Goal: Use online tool/utility: Utilize a website feature to perform a specific function

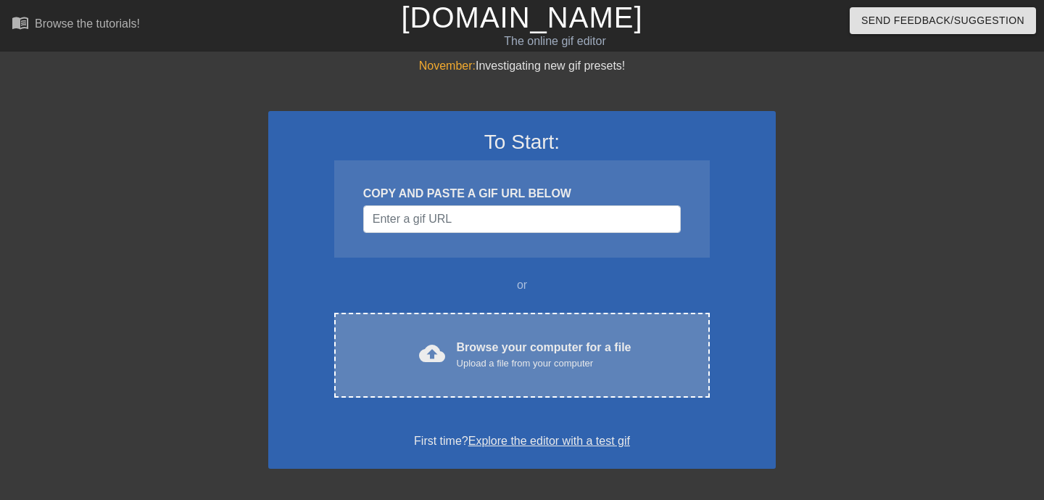
click at [550, 340] on div "Browse your computer for a file Upload a file from your computer" at bounding box center [544, 355] width 175 height 32
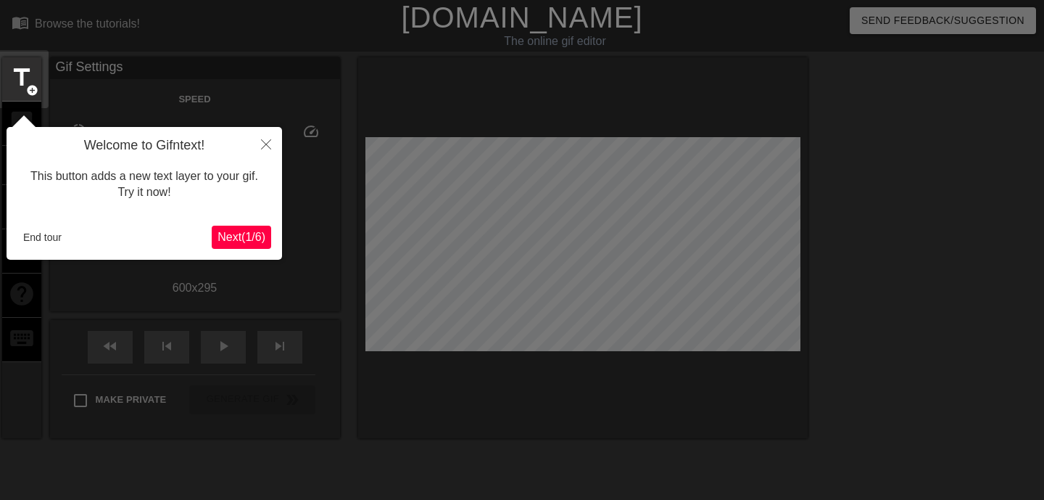
scroll to position [36, 0]
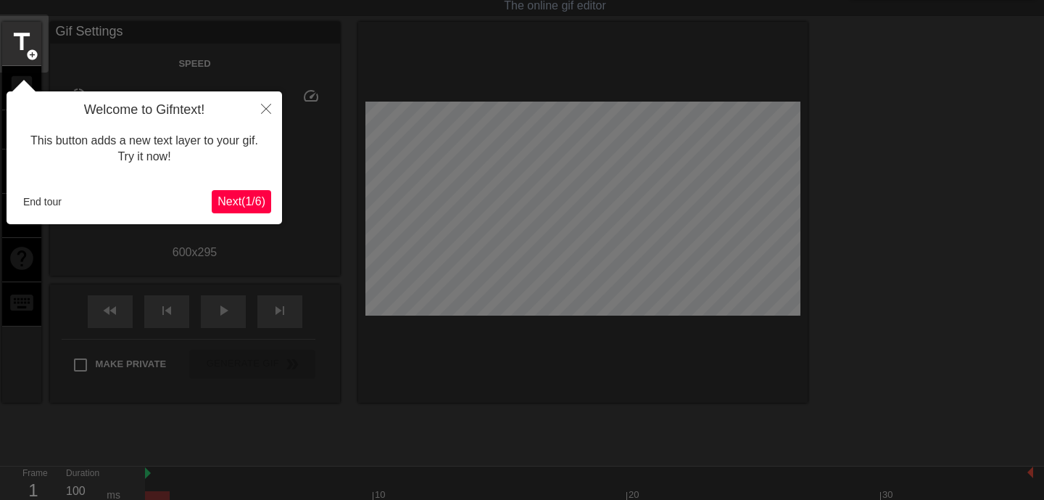
click at [262, 206] on span "Next ( 1 / 6 )" at bounding box center [242, 201] width 48 height 12
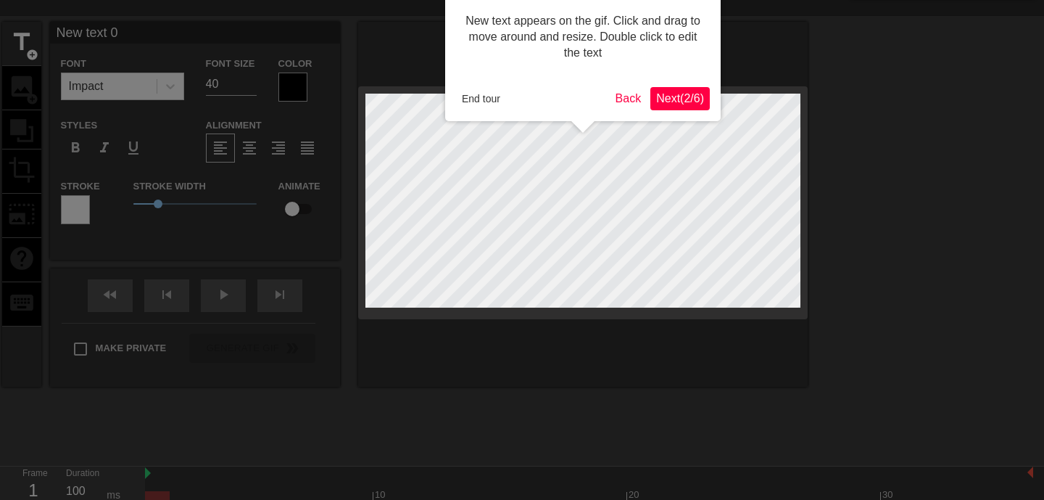
scroll to position [0, 0]
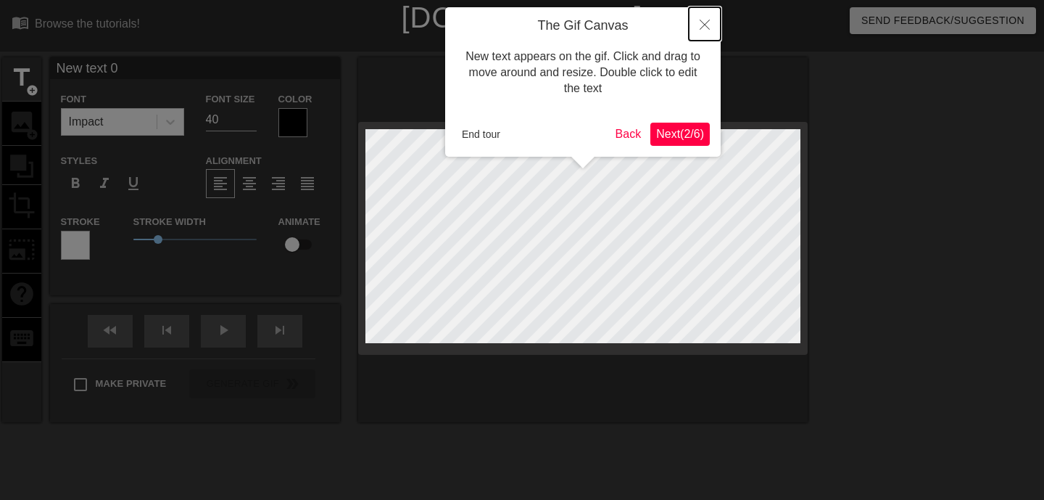
click at [705, 23] on icon "Close" at bounding box center [705, 25] width 10 height 10
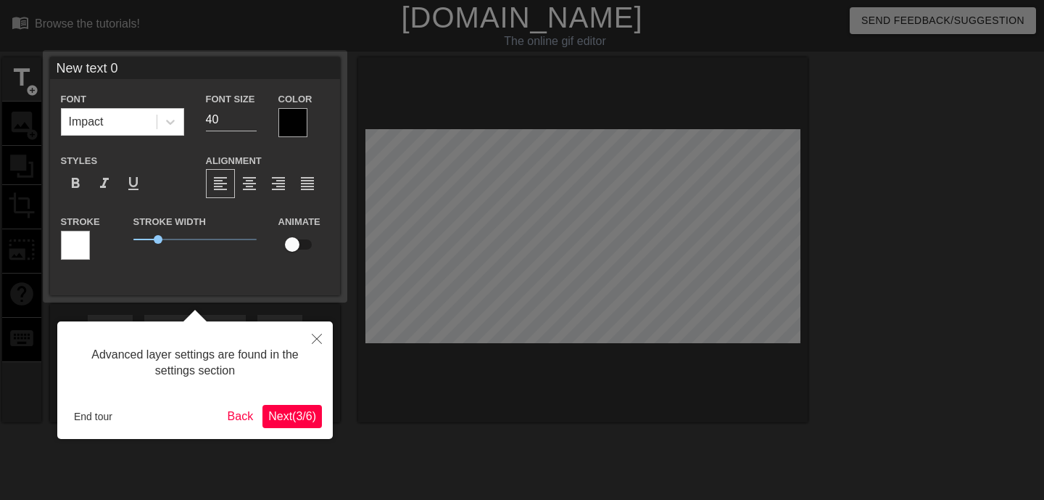
scroll to position [36, 0]
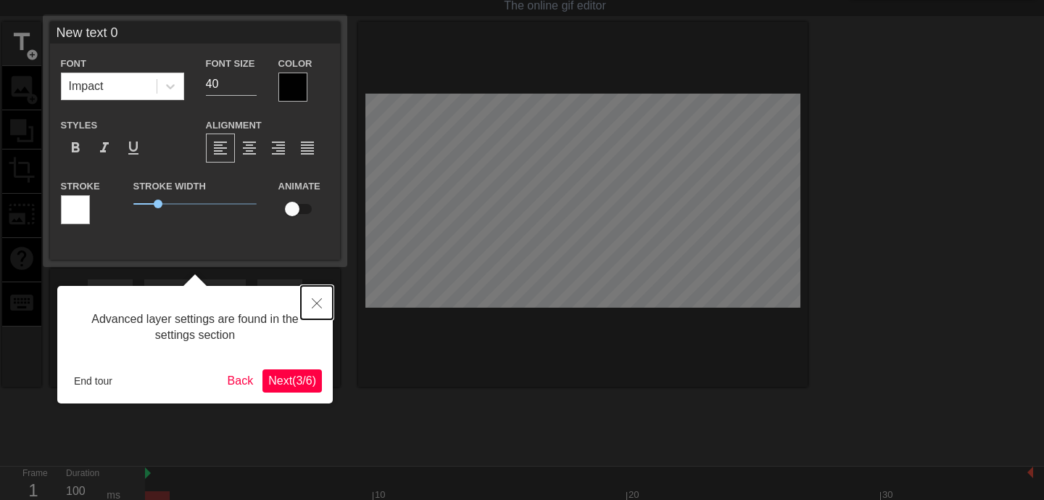
click at [318, 297] on button "Close" at bounding box center [317, 302] width 32 height 33
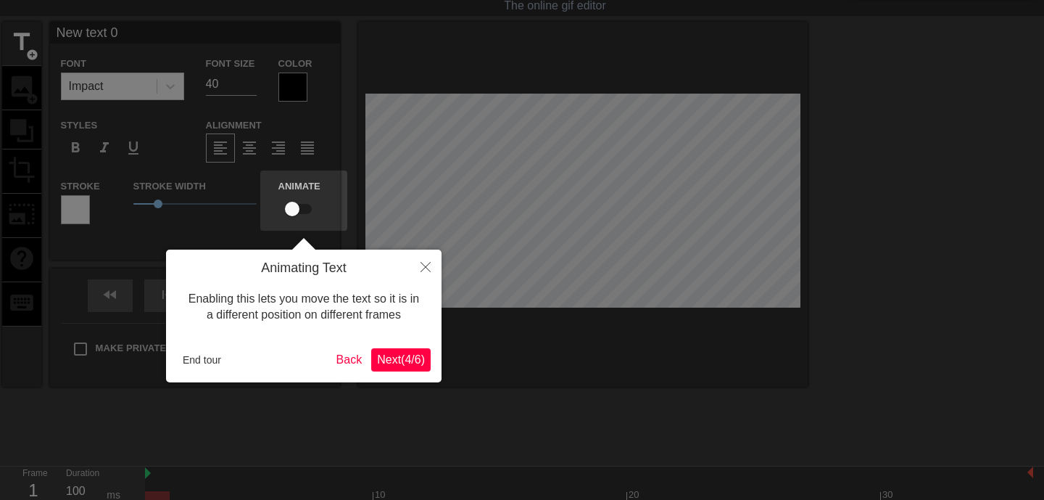
scroll to position [0, 0]
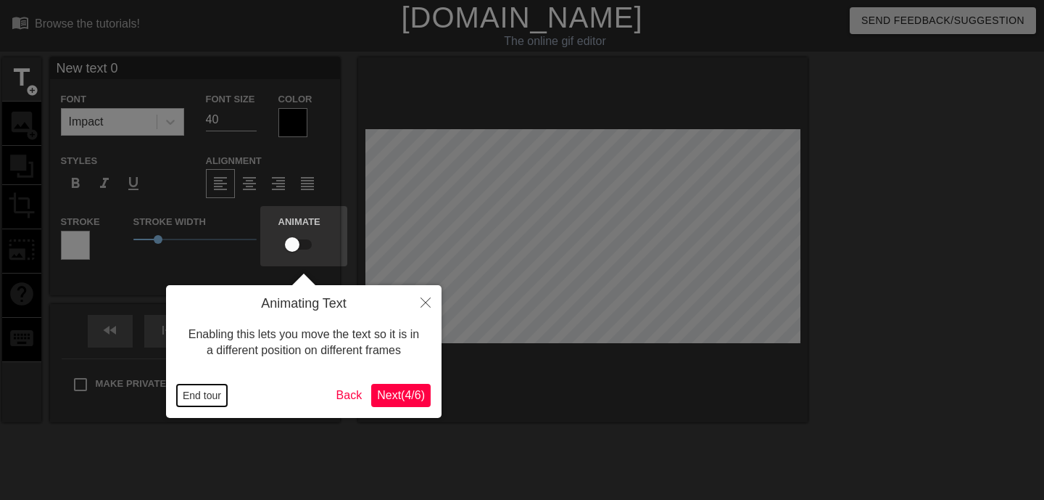
click at [207, 392] on button "End tour" at bounding box center [202, 395] width 50 height 22
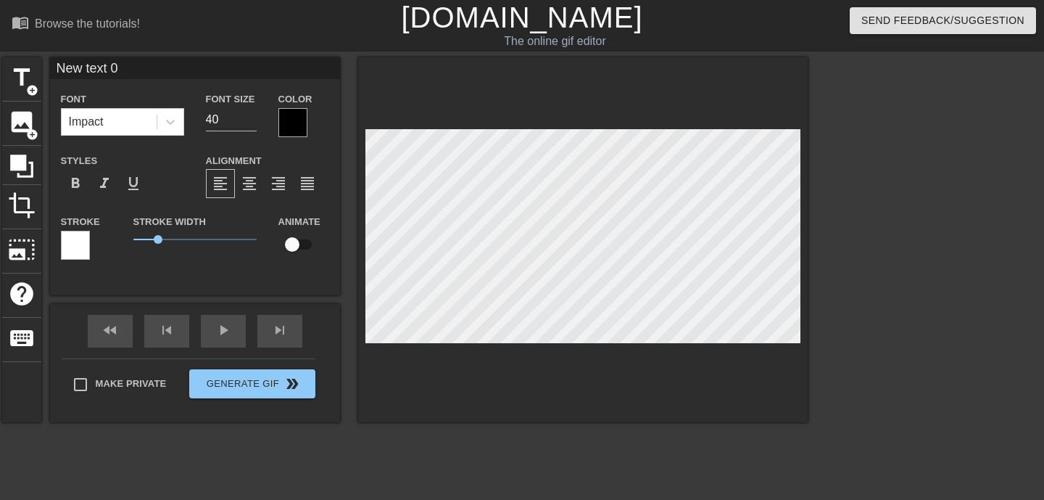
scroll to position [0, 2]
drag, startPoint x: 175, startPoint y: 69, endPoint x: 25, endPoint y: 58, distance: 150.5
click at [25, 58] on div "title add_circle image add_circle crop photo_size_select_large help keyboard Ne…" at bounding box center [405, 239] width 806 height 365
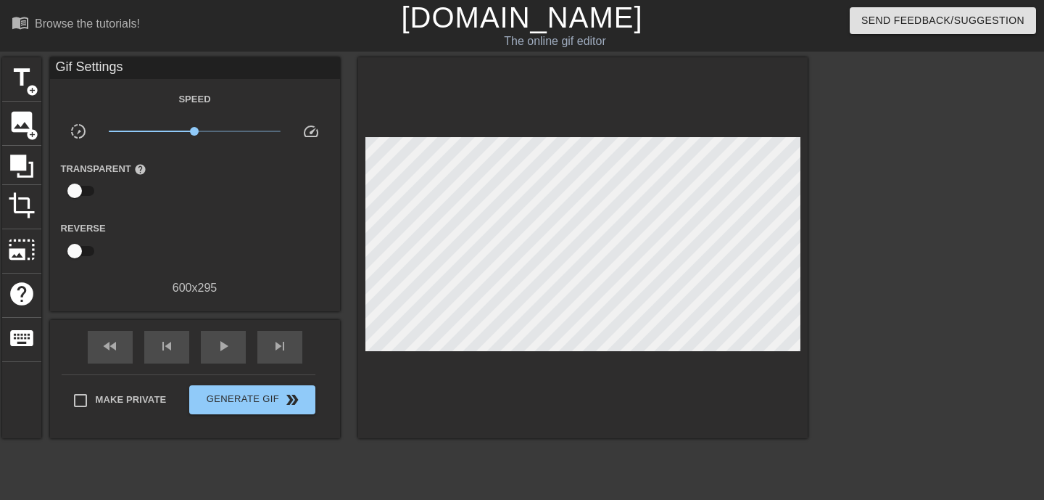
click at [909, 112] on div at bounding box center [934, 274] width 218 height 435
click at [22, 124] on span "image" at bounding box center [22, 122] width 28 height 28
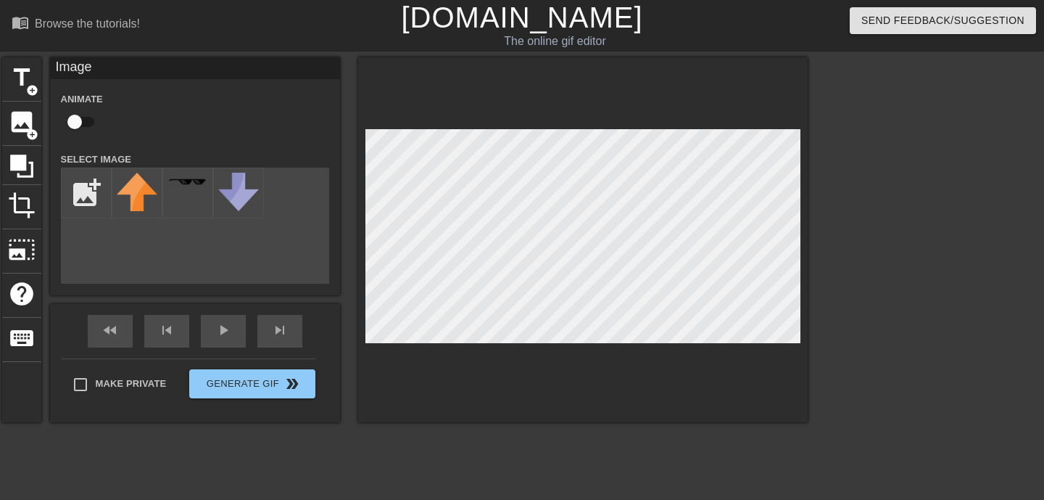
click at [420, 400] on div at bounding box center [583, 239] width 450 height 365
click at [75, 177] on input "file" at bounding box center [86, 192] width 49 height 49
click at [90, 209] on input "file" at bounding box center [86, 192] width 49 height 49
type input "C:\fakepath\52eb8756927abf4de7b04d46134c8411.gif"
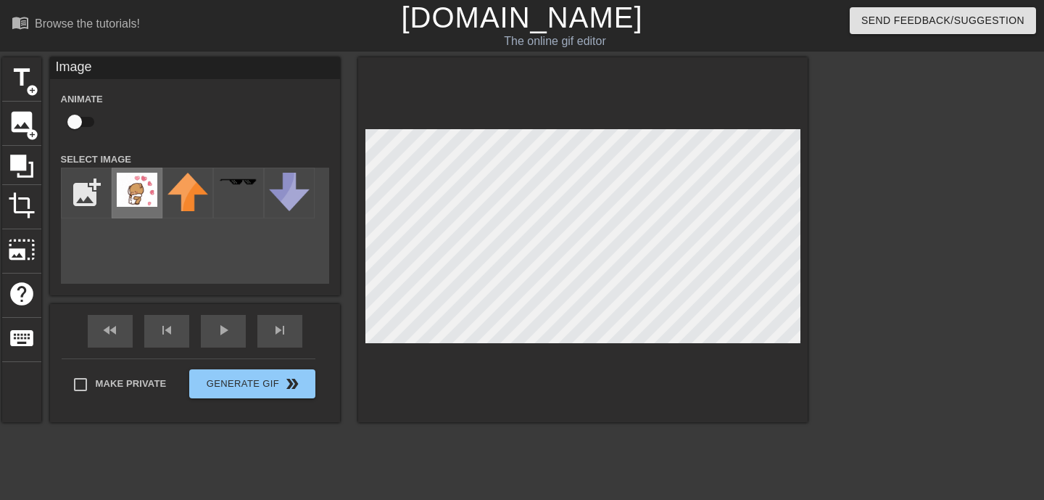
click at [143, 204] on img at bounding box center [137, 190] width 41 height 34
click at [137, 203] on img at bounding box center [137, 190] width 41 height 34
click at [75, 120] on input "checkbox" at bounding box center [74, 122] width 83 height 28
checkbox input "true"
click at [892, 262] on div at bounding box center [934, 274] width 218 height 435
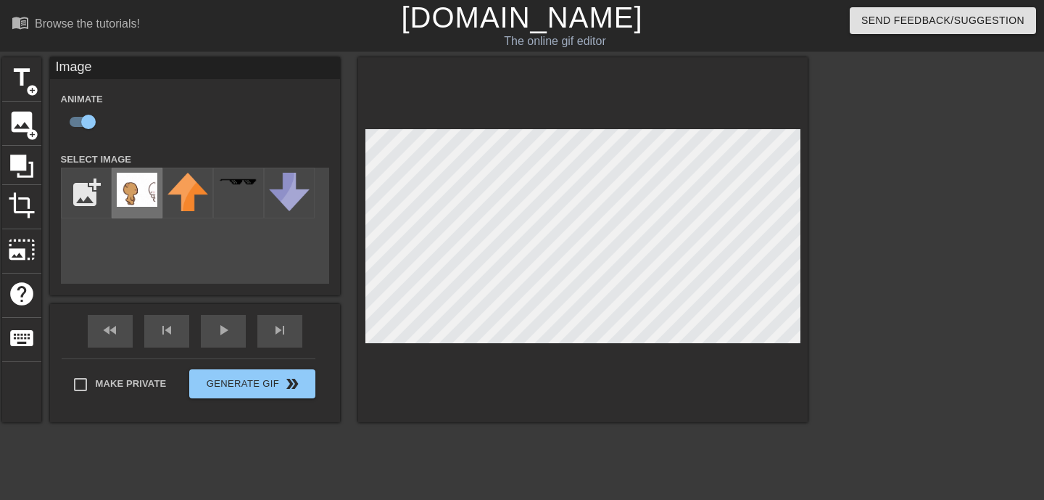
click at [144, 200] on img at bounding box center [137, 190] width 41 height 34
click at [168, 206] on img at bounding box center [188, 192] width 41 height 38
click at [136, 204] on img at bounding box center [137, 190] width 41 height 34
click at [20, 205] on span "crop" at bounding box center [22, 205] width 28 height 28
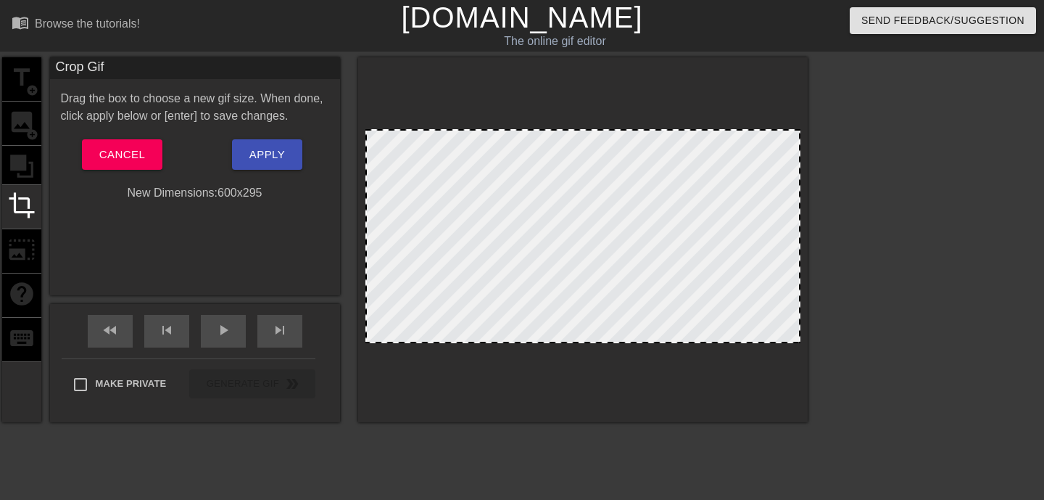
click at [706, 284] on div at bounding box center [582, 236] width 435 height 214
click at [145, 146] on button "Cancel" at bounding box center [122, 154] width 80 height 30
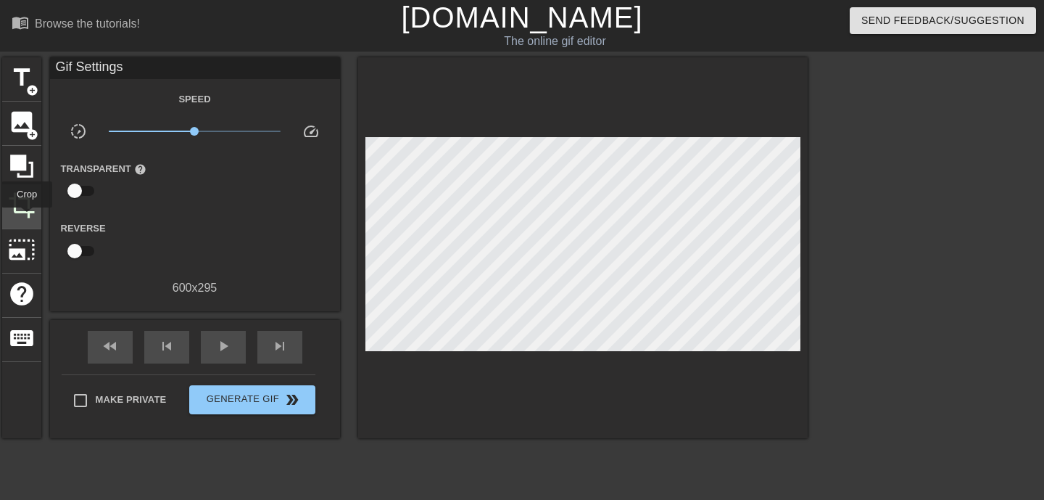
click at [28, 218] on div "crop" at bounding box center [21, 207] width 39 height 44
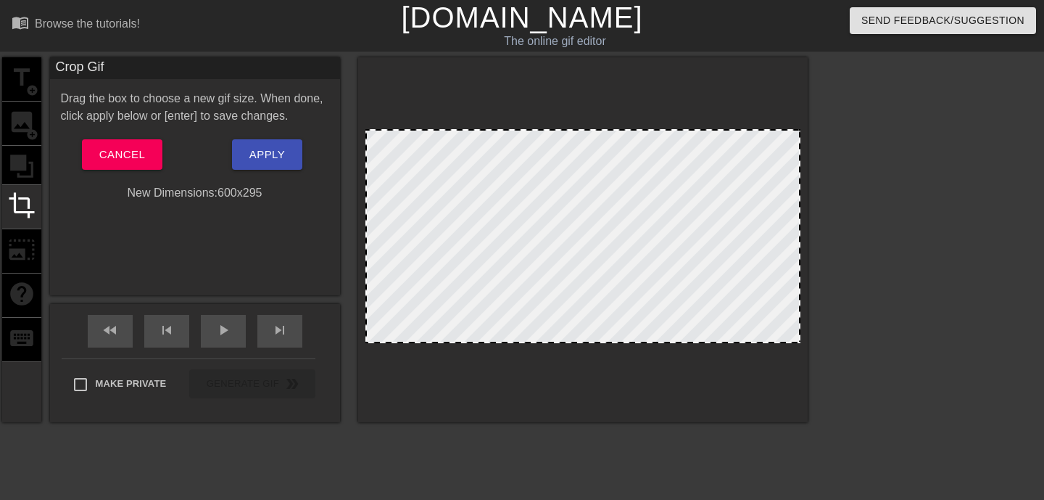
click at [22, 154] on div "title add_circle image add_circle crop photo_size_select_large help keyboard" at bounding box center [21, 239] width 39 height 365
click at [23, 98] on div "title add_circle image add_circle crop photo_size_select_large help keyboard" at bounding box center [21, 239] width 39 height 365
click at [1004, 162] on div at bounding box center [934, 274] width 218 height 435
click at [148, 155] on button "Cancel" at bounding box center [122, 154] width 80 height 30
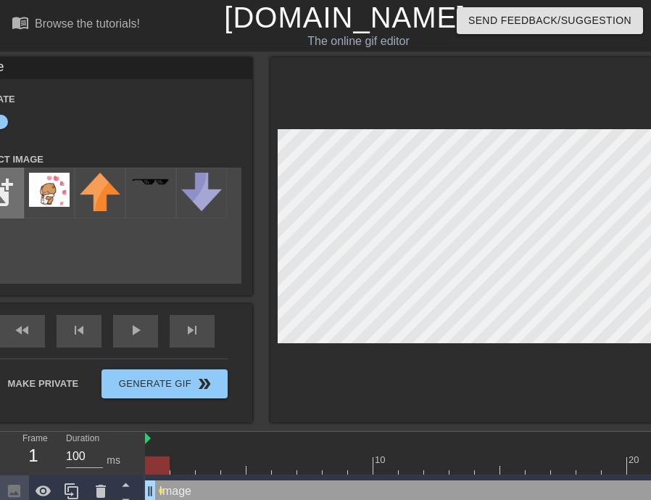
type input "C:\fakepath\5302797-middle.png"
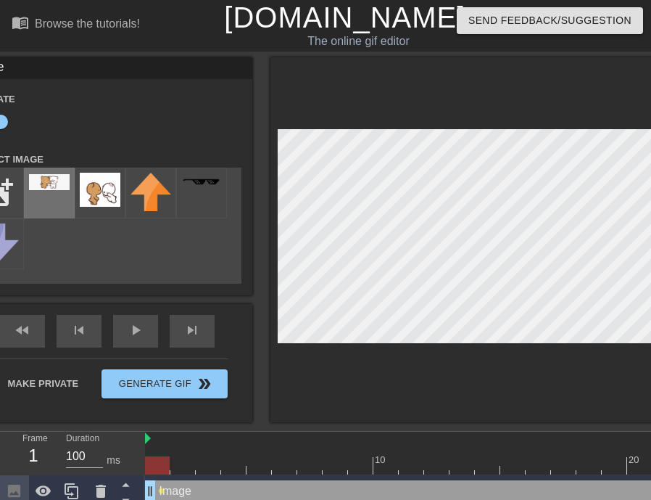
click at [51, 198] on div at bounding box center [49, 193] width 51 height 51
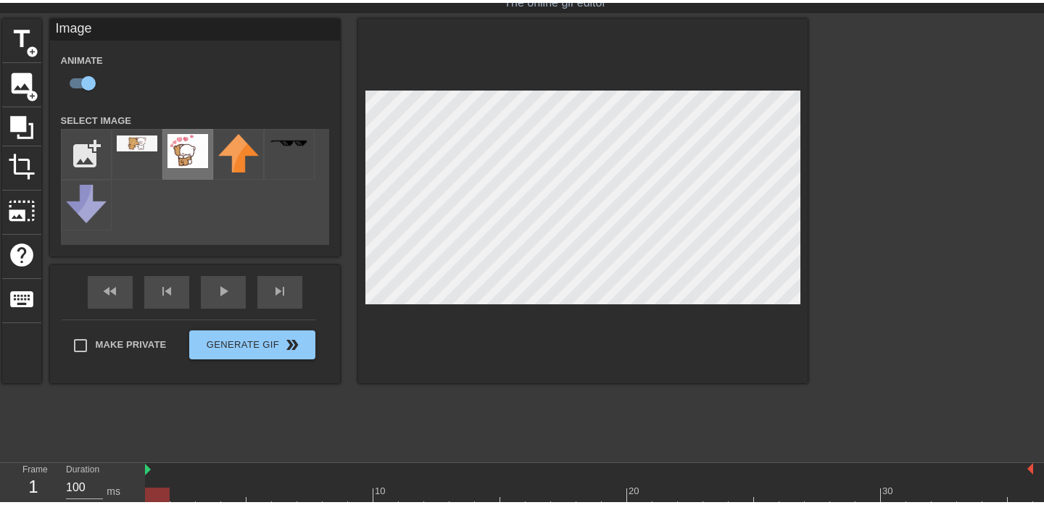
scroll to position [24, 0]
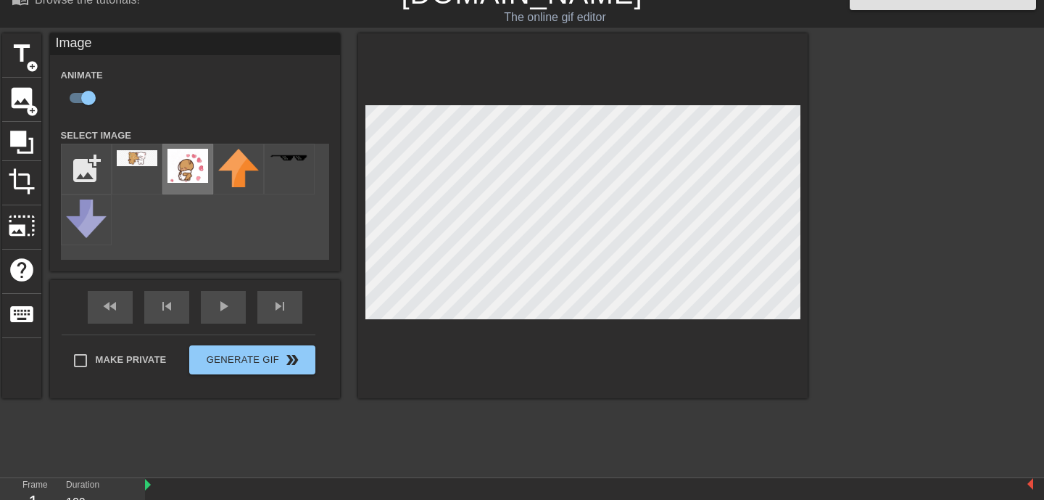
click at [196, 171] on img at bounding box center [188, 166] width 41 height 34
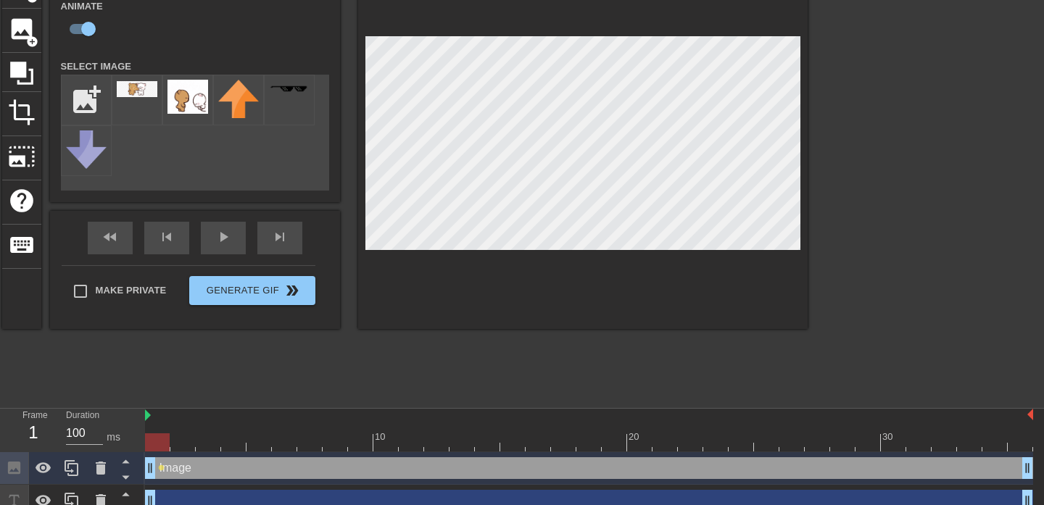
scroll to position [107, 0]
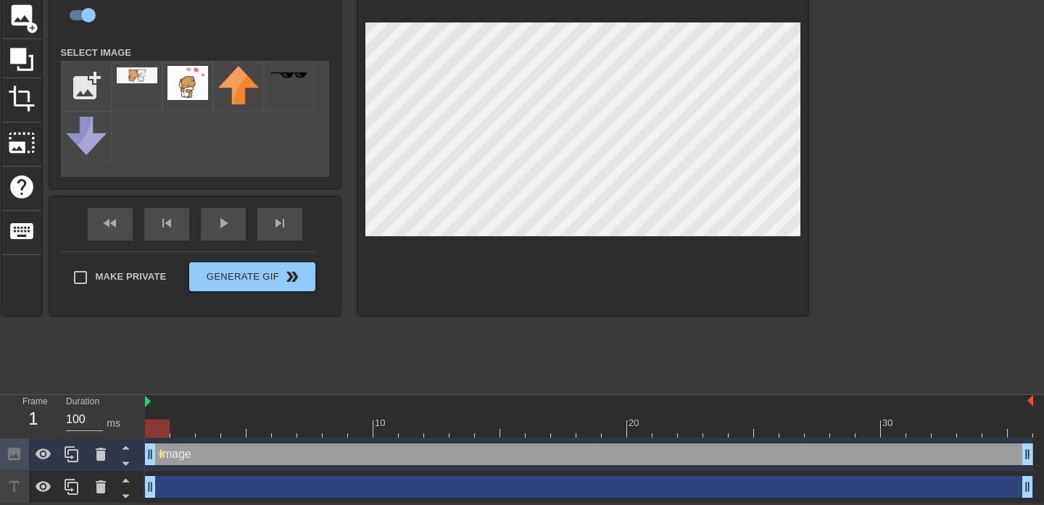
click at [202, 458] on div "Image drag_handle drag_handle" at bounding box center [589, 455] width 888 height 22
click at [14, 480] on icon at bounding box center [14, 487] width 17 height 17
click at [111, 486] on div at bounding box center [100, 487] width 29 height 32
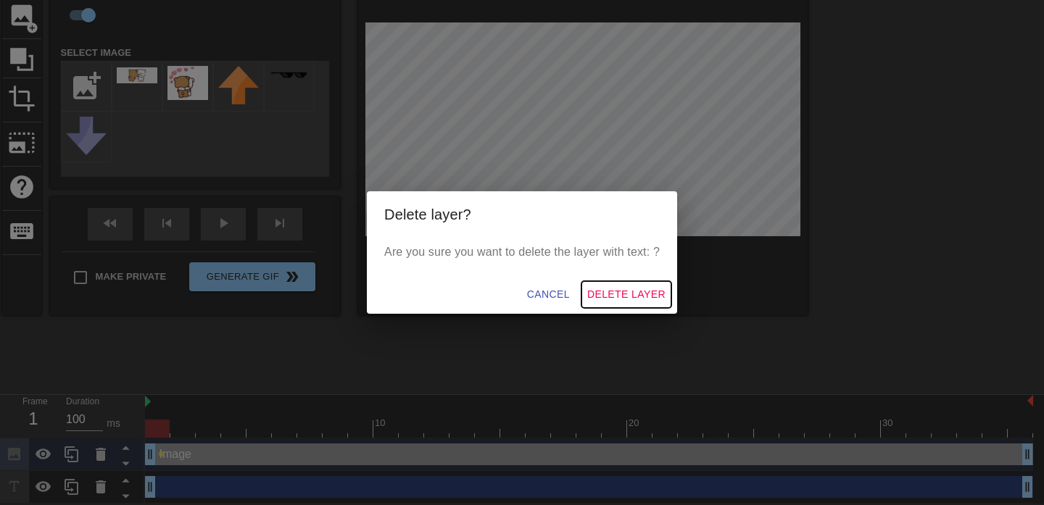
click at [652, 284] on button "Delete Layer" at bounding box center [627, 294] width 90 height 27
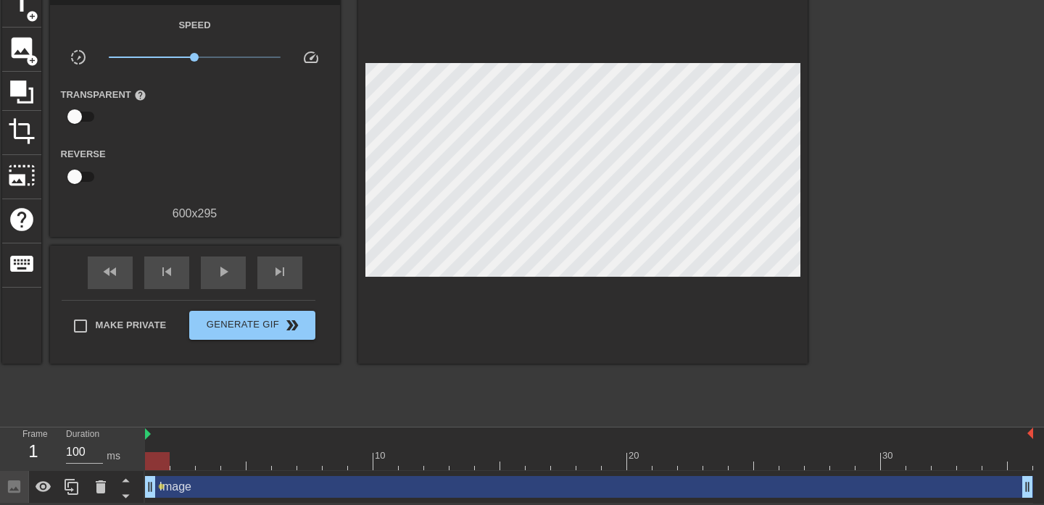
scroll to position [75, 0]
click at [97, 486] on icon at bounding box center [101, 487] width 10 height 13
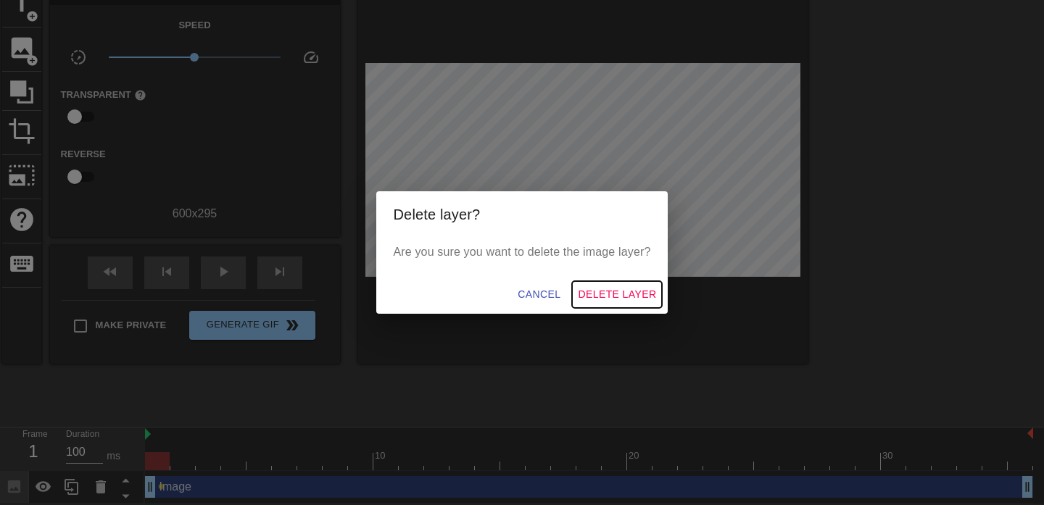
click at [607, 295] on span "Delete Layer" at bounding box center [617, 295] width 78 height 18
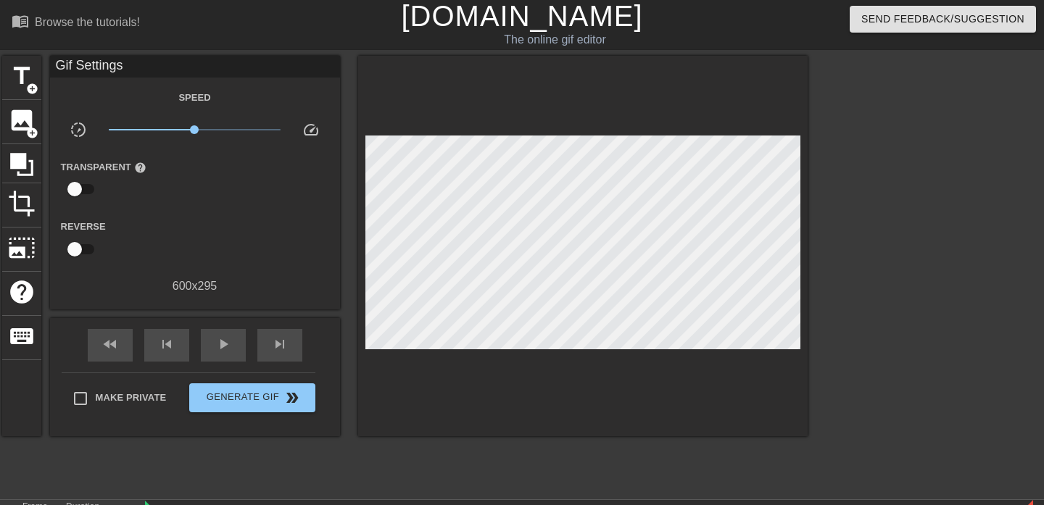
scroll to position [0, 0]
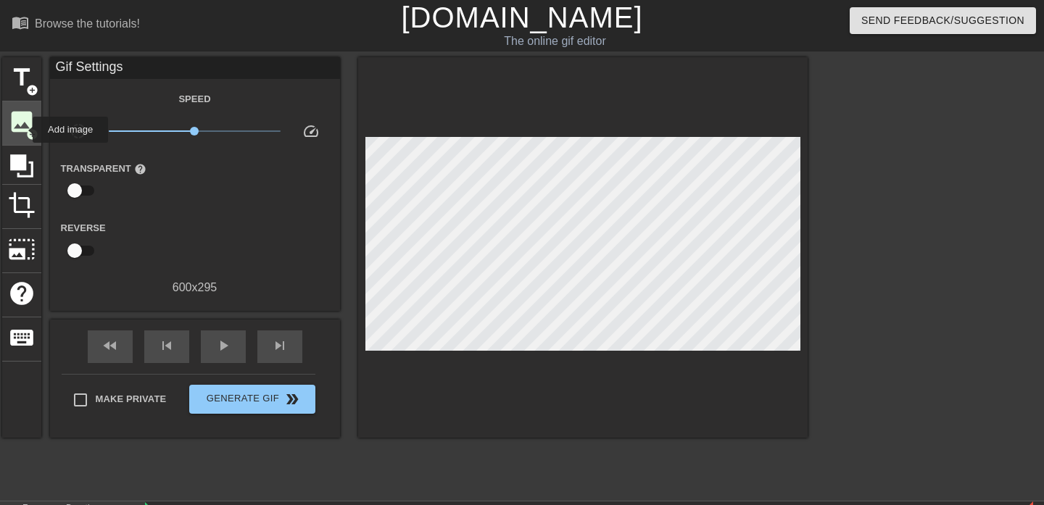
click at [23, 130] on span "image" at bounding box center [22, 122] width 28 height 28
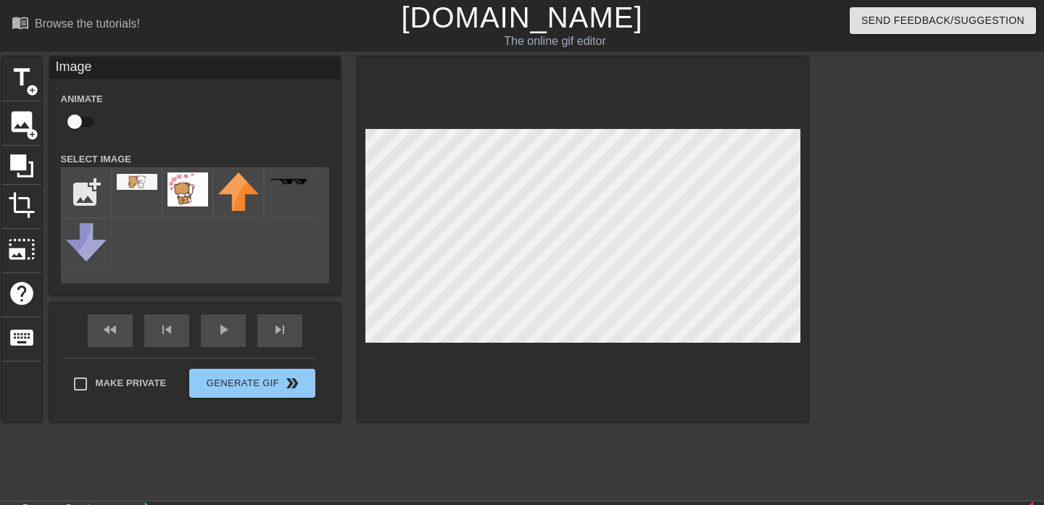
click at [78, 119] on input "checkbox" at bounding box center [74, 122] width 83 height 28
checkbox input "true"
click at [186, 189] on img at bounding box center [188, 190] width 41 height 34
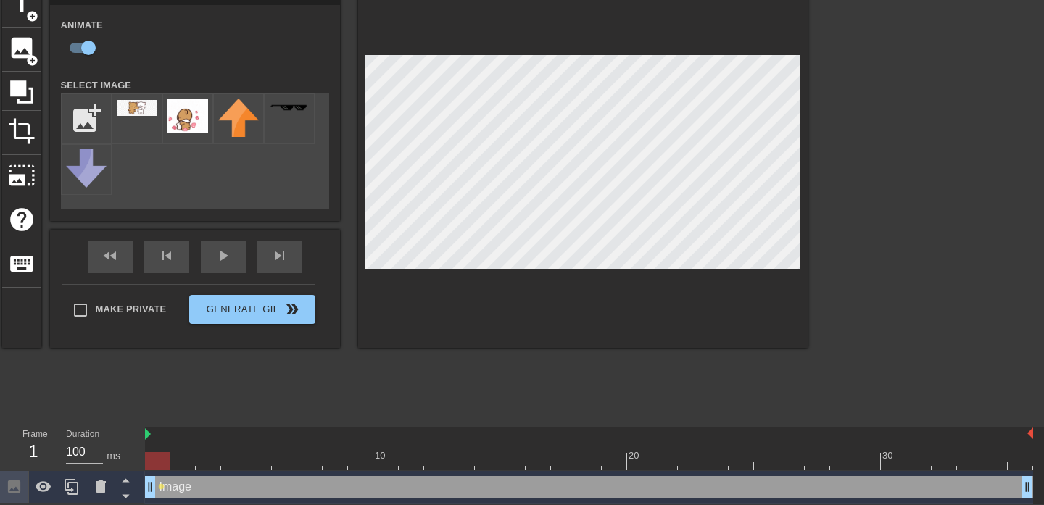
scroll to position [74, 0]
click at [215, 486] on div "Image drag_handle drag_handle" at bounding box center [589, 487] width 888 height 22
drag, startPoint x: 305, startPoint y: 487, endPoint x: 350, endPoint y: 485, distance: 45.7
click at [350, 486] on div "Image drag_handle drag_handle" at bounding box center [589, 487] width 888 height 22
click at [127, 482] on icon at bounding box center [125, 481] width 7 height 4
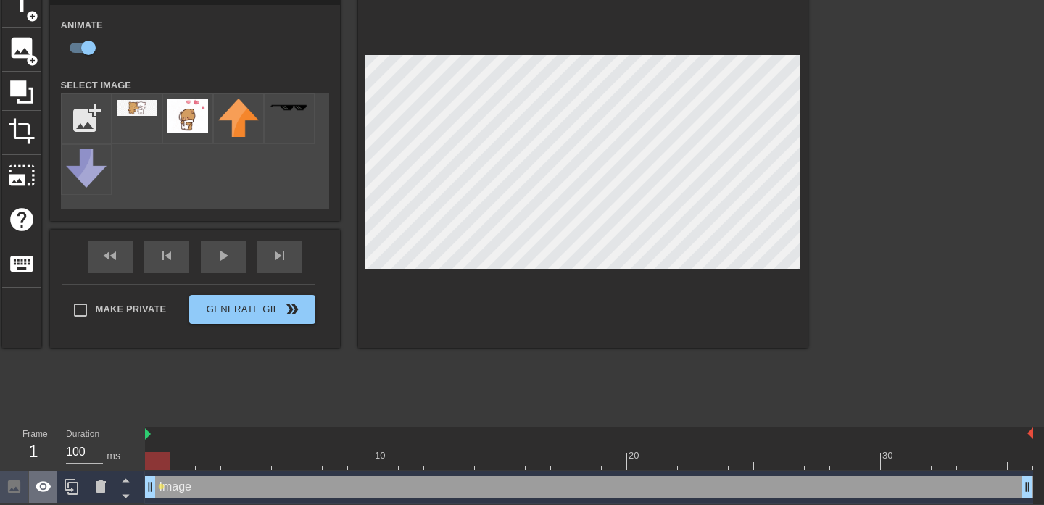
click at [53, 487] on div at bounding box center [43, 487] width 29 height 32
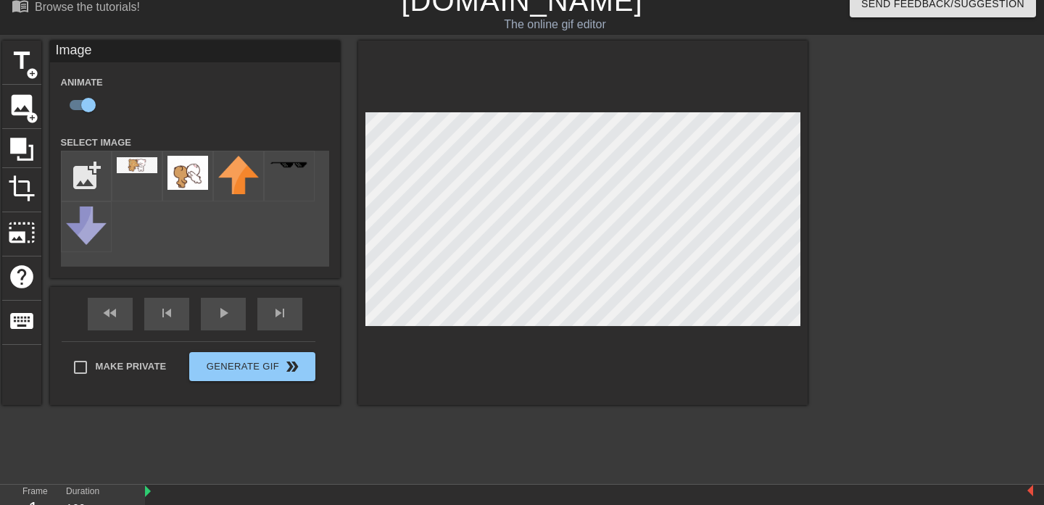
scroll to position [12, 0]
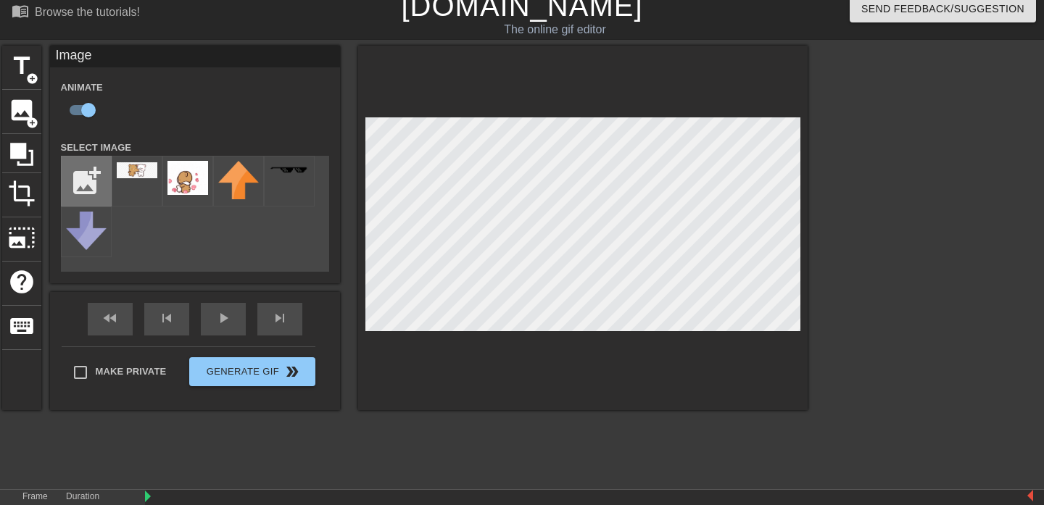
click at [70, 189] on input "file" at bounding box center [86, 181] width 49 height 49
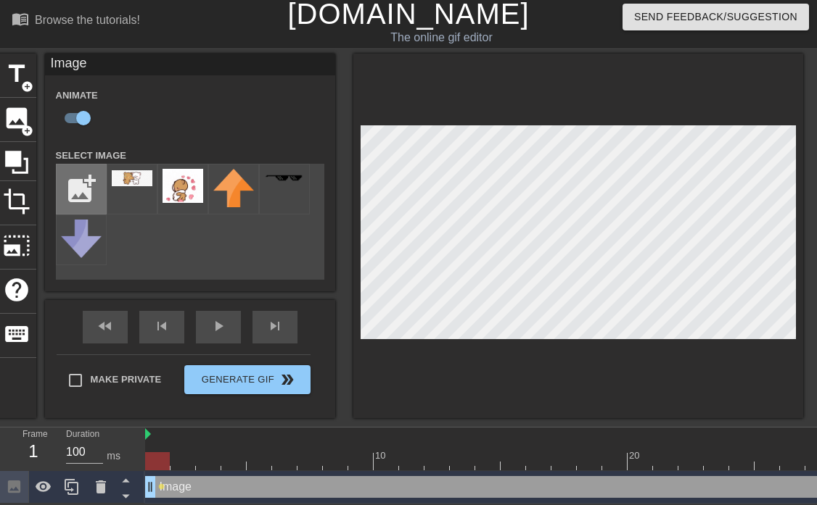
click at [67, 185] on input "file" at bounding box center [81, 189] width 49 height 49
type input "C:\fakepath\321a7eb04ed2334c98d2f1d0b61580ca.png"
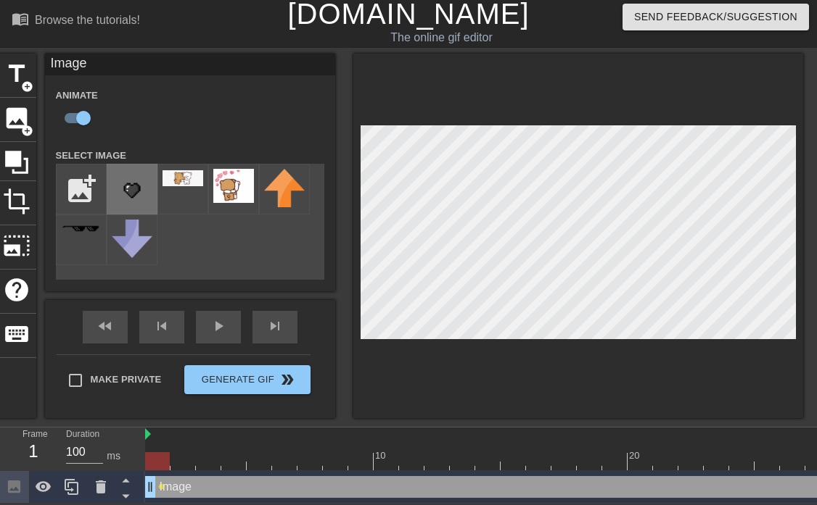
click at [149, 183] on img at bounding box center [132, 189] width 41 height 41
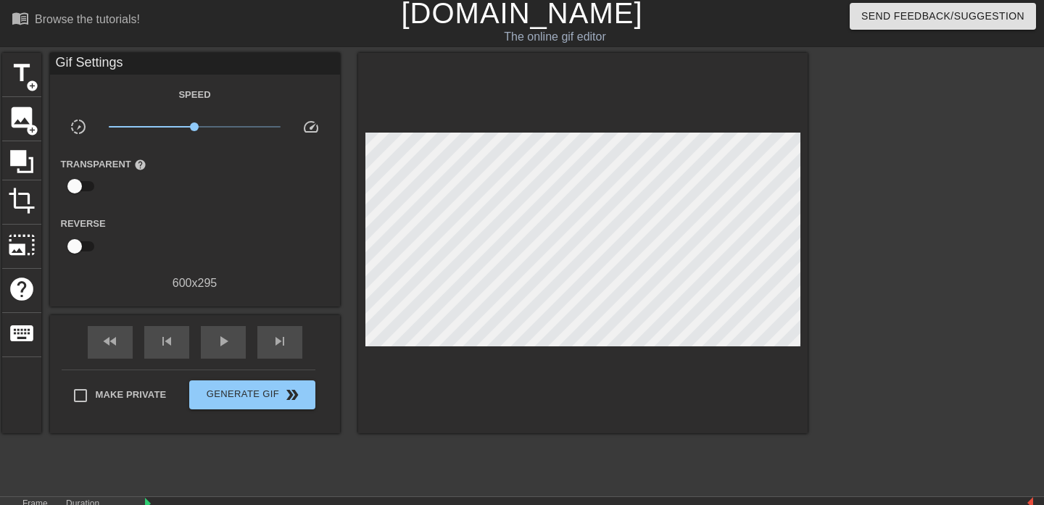
click at [922, 334] on div at bounding box center [934, 270] width 218 height 435
click at [215, 407] on button "Generate Gif double_arrow" at bounding box center [251, 395] width 125 height 29
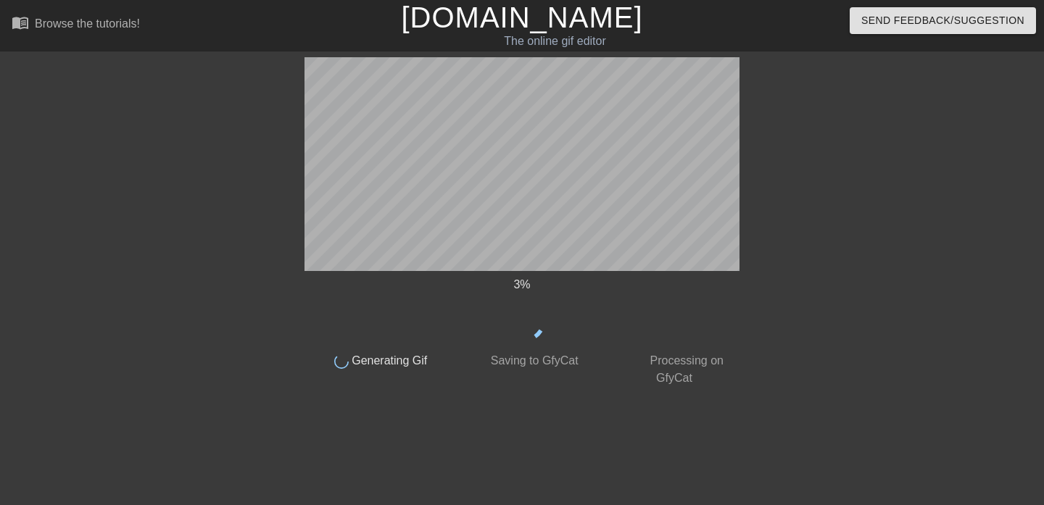
scroll to position [0, 0]
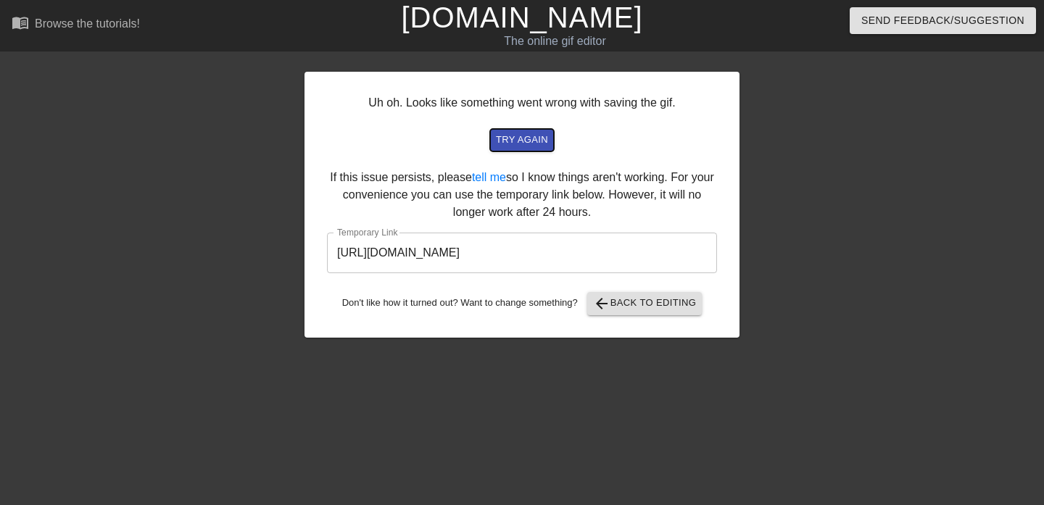
click at [526, 141] on span "try again" at bounding box center [522, 140] width 52 height 17
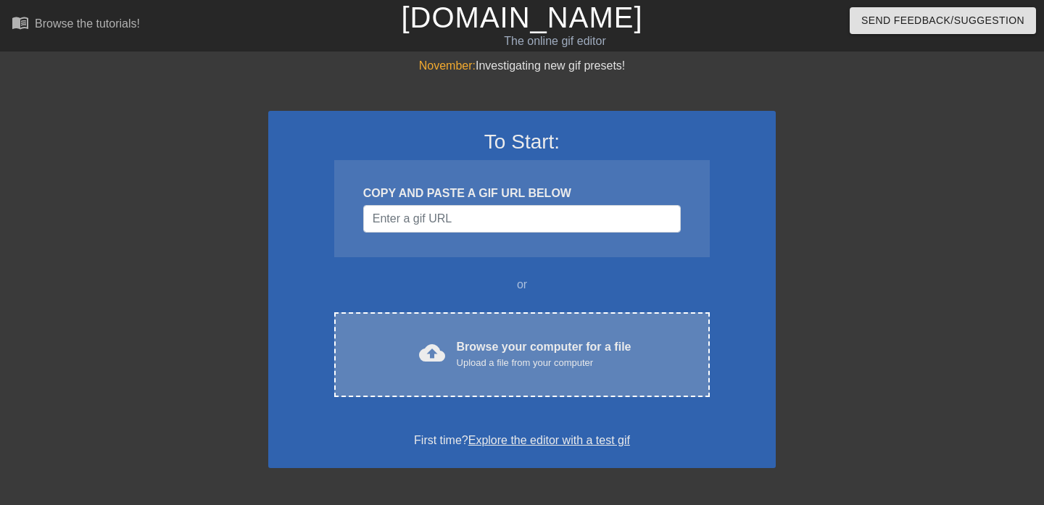
click at [440, 362] on span "cloud_upload" at bounding box center [432, 353] width 26 height 26
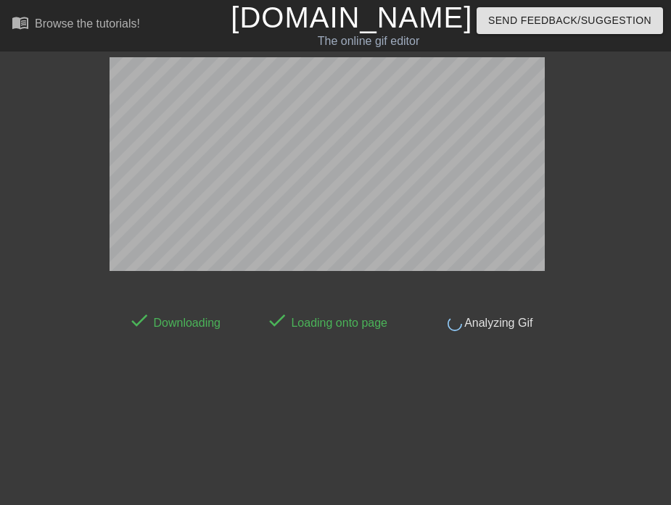
scroll to position [36, 0]
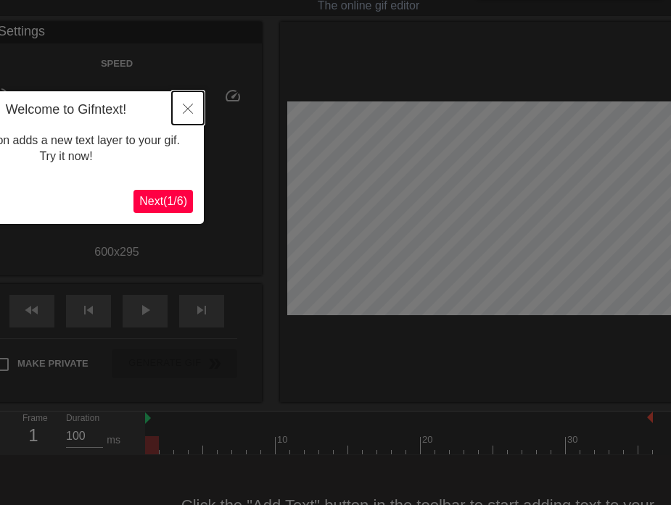
click at [183, 106] on icon "Close" at bounding box center [188, 109] width 10 height 10
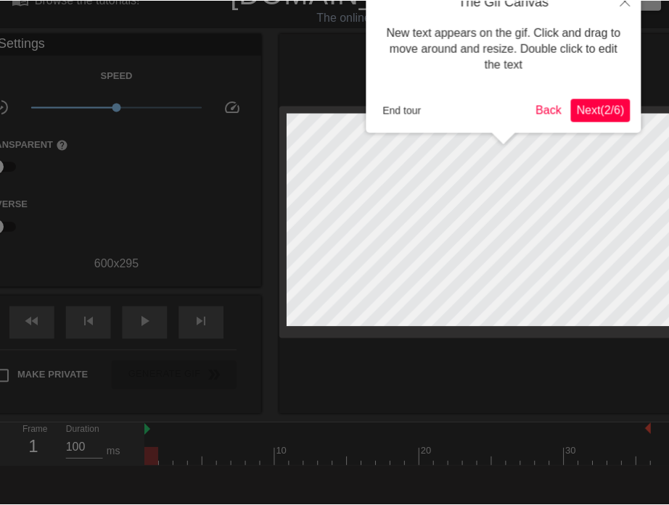
scroll to position [0, 0]
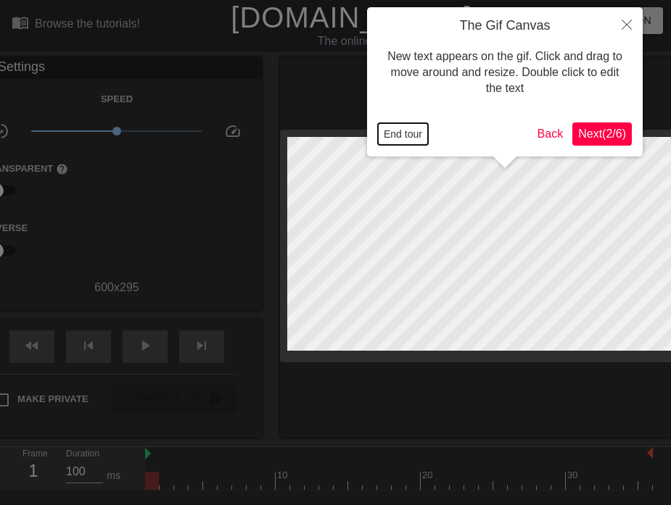
click at [412, 139] on button "End tour" at bounding box center [403, 134] width 50 height 22
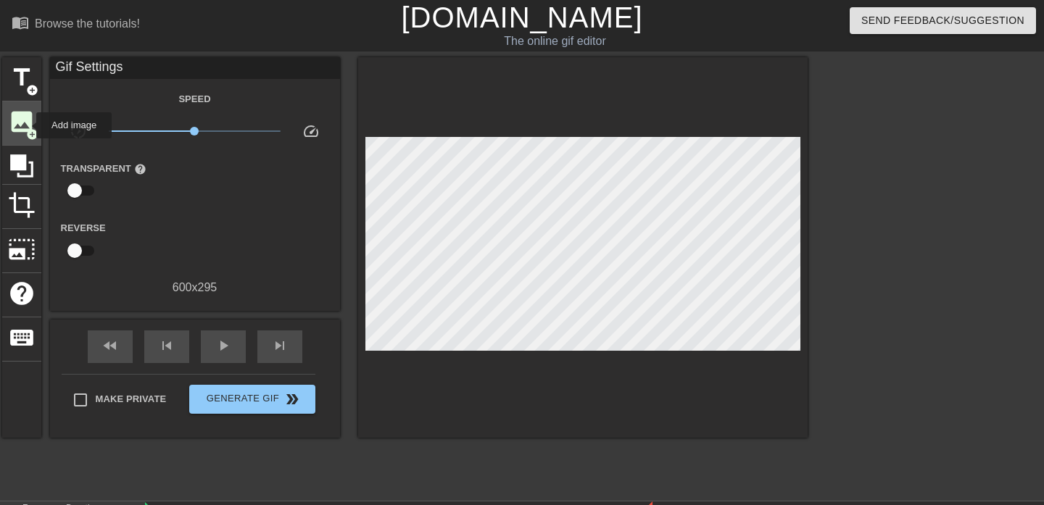
click at [27, 125] on span "image" at bounding box center [22, 122] width 28 height 28
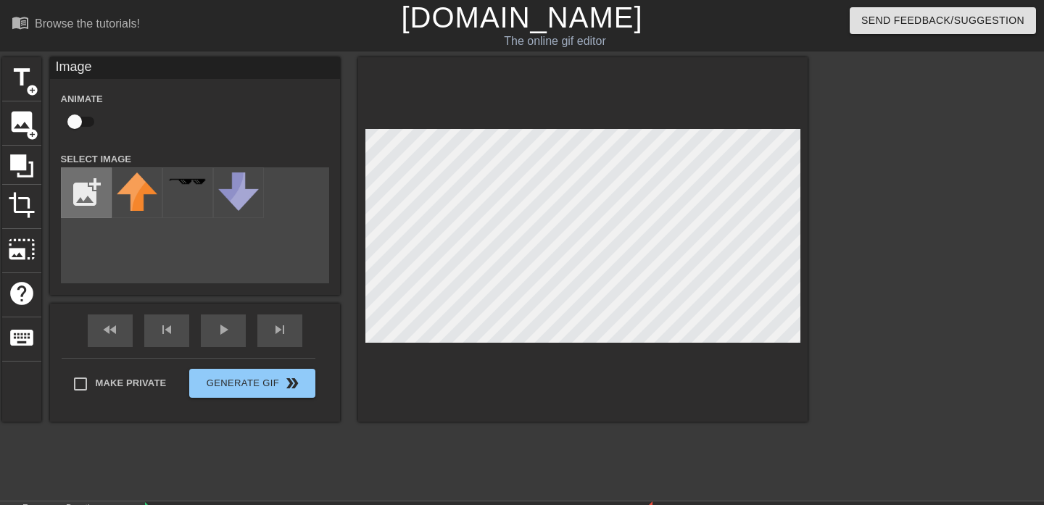
click at [80, 200] on input "file" at bounding box center [86, 192] width 49 height 49
type input "C:\fakepath\321a7eb04ed2334c98d2f1d0b61580ca.png"
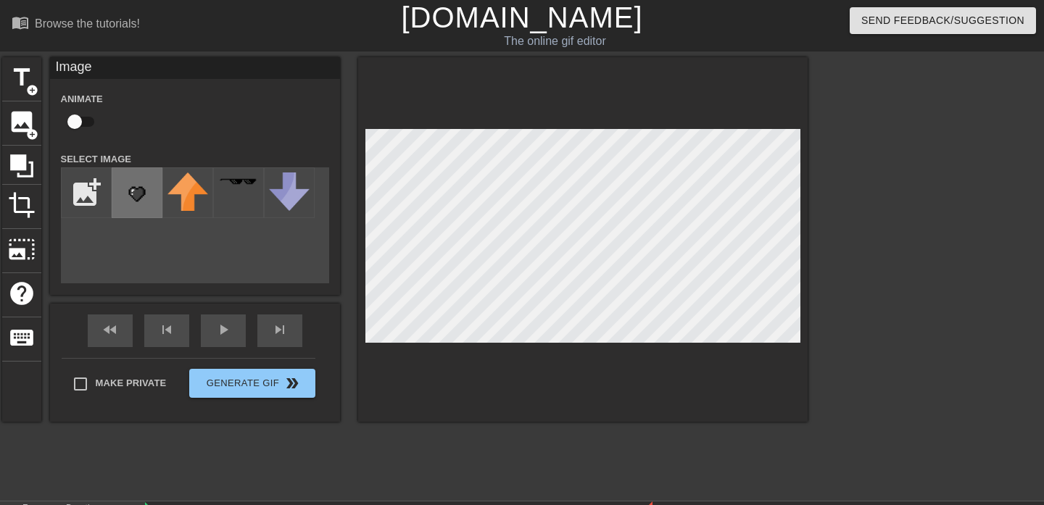
click at [157, 199] on div at bounding box center [137, 193] width 51 height 51
click at [854, 458] on div "title add_circle image add_circle crop photo_size_select_large help keyboard Im…" at bounding box center [522, 274] width 1044 height 435
click at [557, 380] on div at bounding box center [583, 239] width 450 height 365
click at [781, 358] on div at bounding box center [583, 239] width 450 height 365
click at [835, 402] on div "title add_circle image add_circle crop photo_size_select_large help keyboard Im…" at bounding box center [522, 274] width 1044 height 435
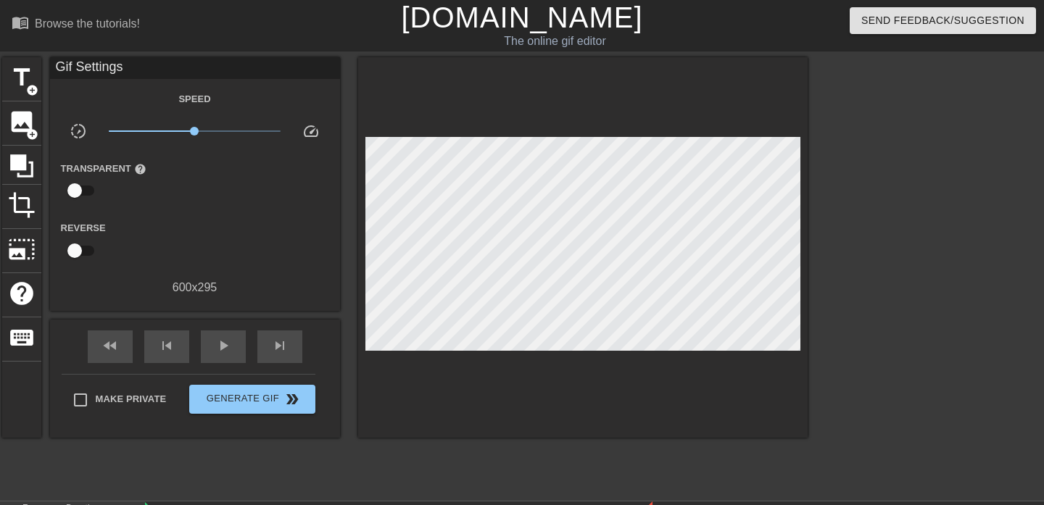
click at [970, 142] on div at bounding box center [934, 274] width 218 height 435
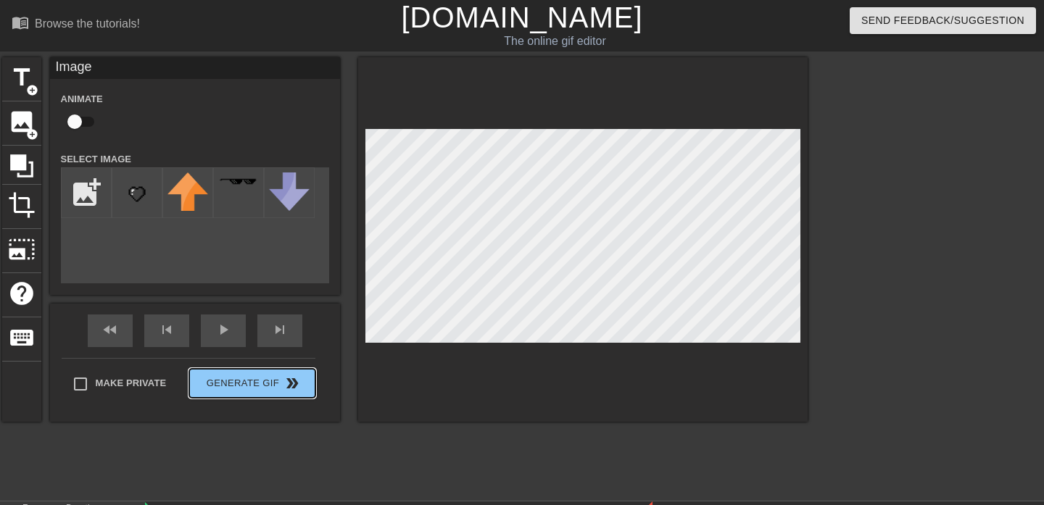
click at [276, 380] on div "Make Private Generate Gif double_arrow" at bounding box center [189, 386] width 254 height 57
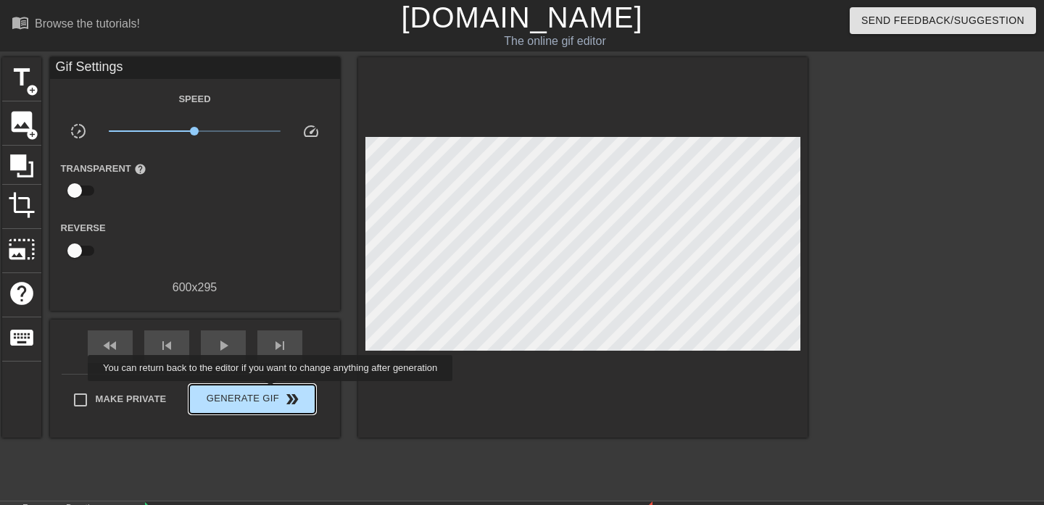
click at [280, 392] on span "Generate Gif double_arrow" at bounding box center [252, 399] width 114 height 17
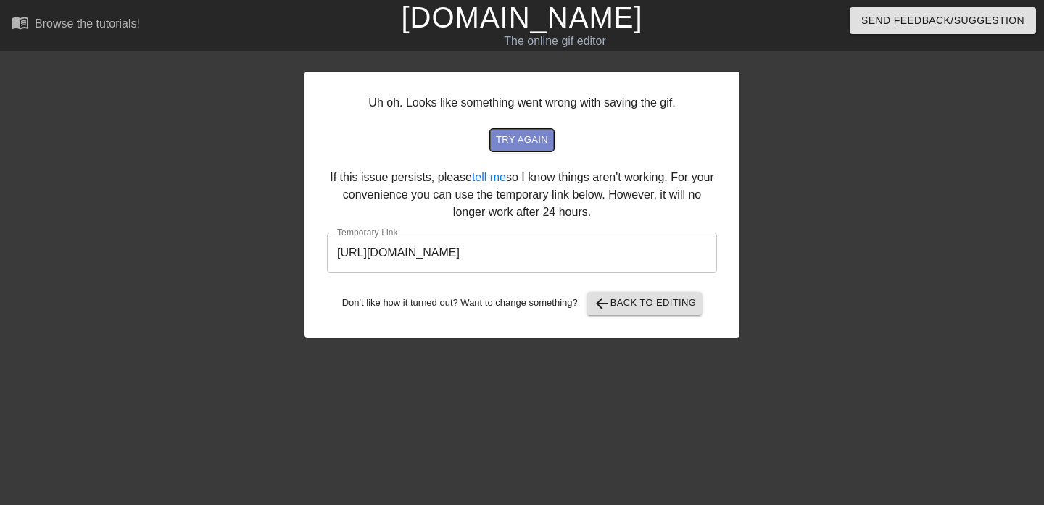
click at [532, 140] on span "try again" at bounding box center [522, 140] width 52 height 17
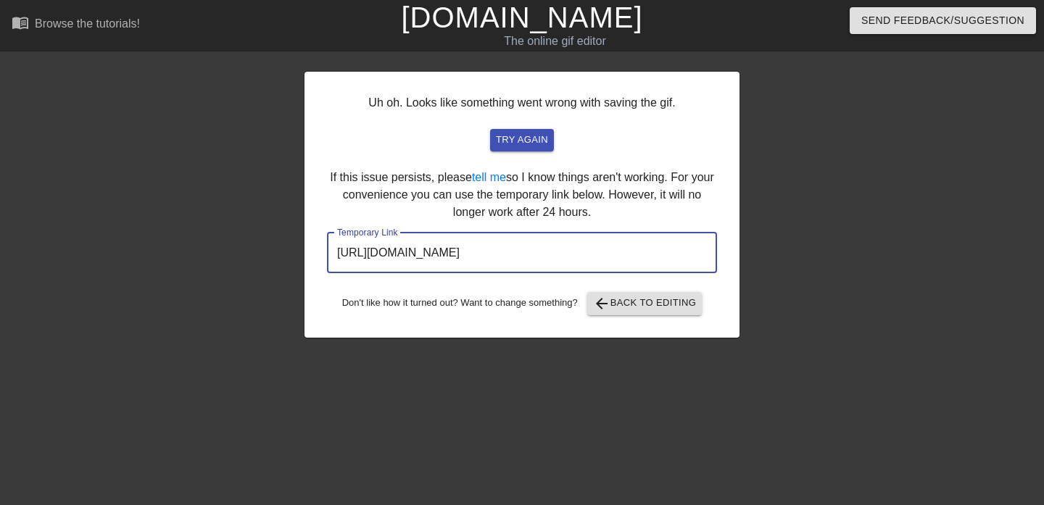
drag, startPoint x: 645, startPoint y: 260, endPoint x: 318, endPoint y: 223, distance: 329.9
click at [318, 223] on div "Uh oh. Looks like something went wrong with saving the gif. try again If this i…" at bounding box center [522, 205] width 435 height 266
